Goal: Transaction & Acquisition: Purchase product/service

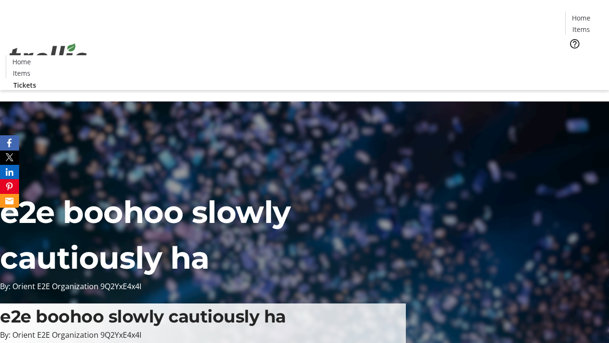
click at [573, 55] on span "Tickets" at bounding box center [584, 60] width 23 height 10
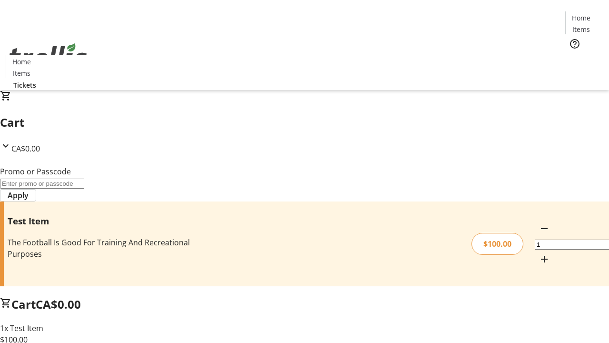
type input "PERCENT"
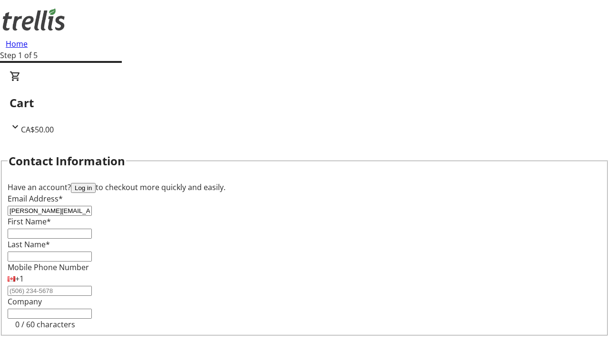
type input "[PERSON_NAME][EMAIL_ADDRESS][DOMAIN_NAME]"
type input "[PERSON_NAME]"
type input "Grant"
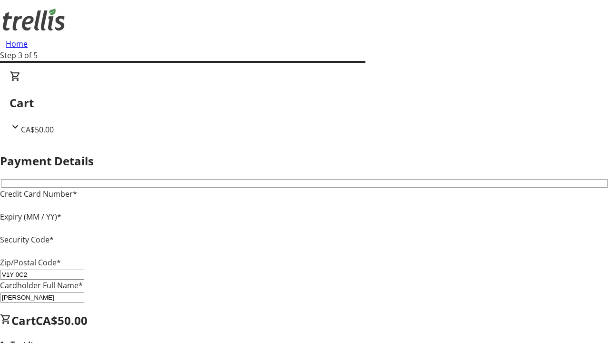
type input "V1Y 0C2"
